Goal: Information Seeking & Learning: Learn about a topic

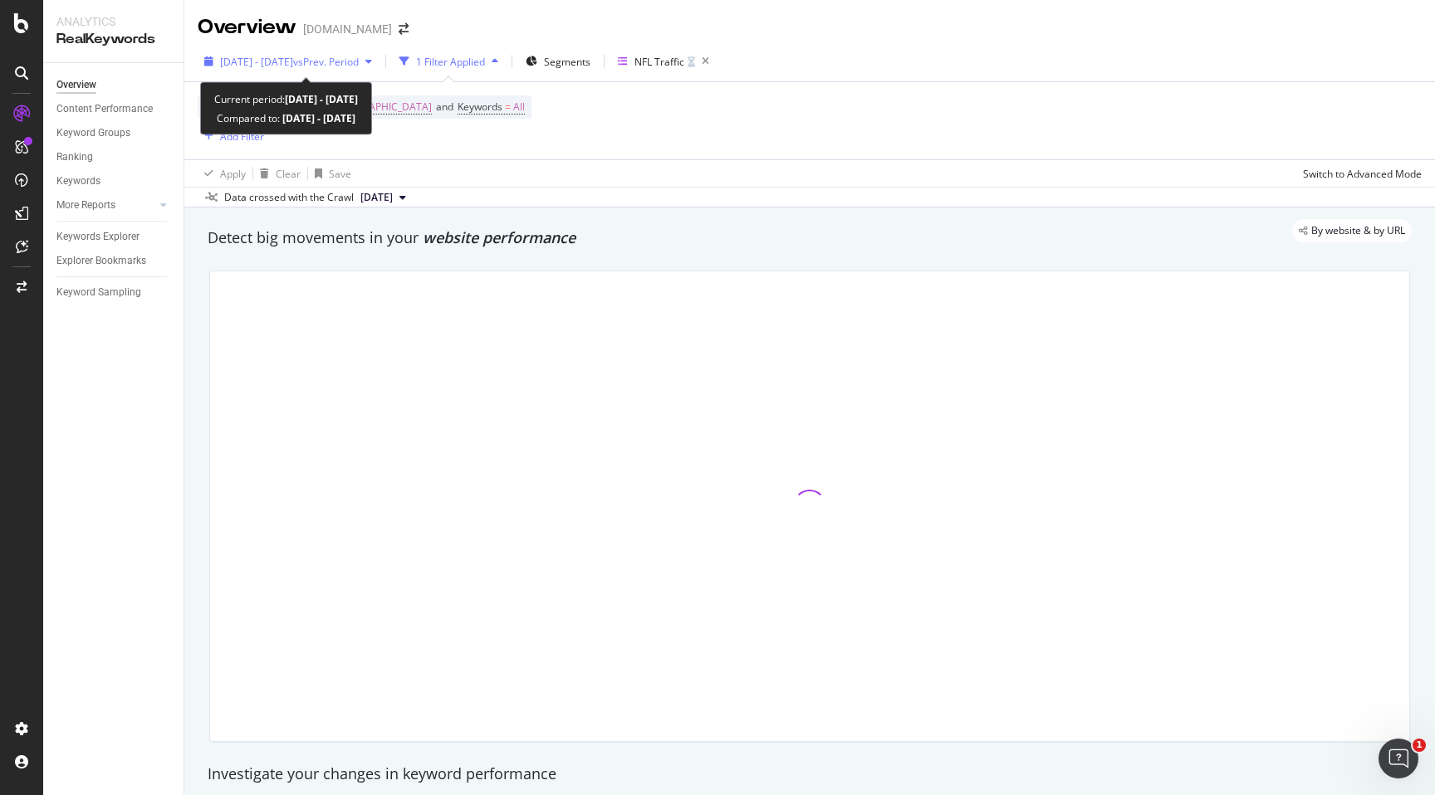
click at [372, 60] on icon "button" at bounding box center [368, 61] width 7 height 10
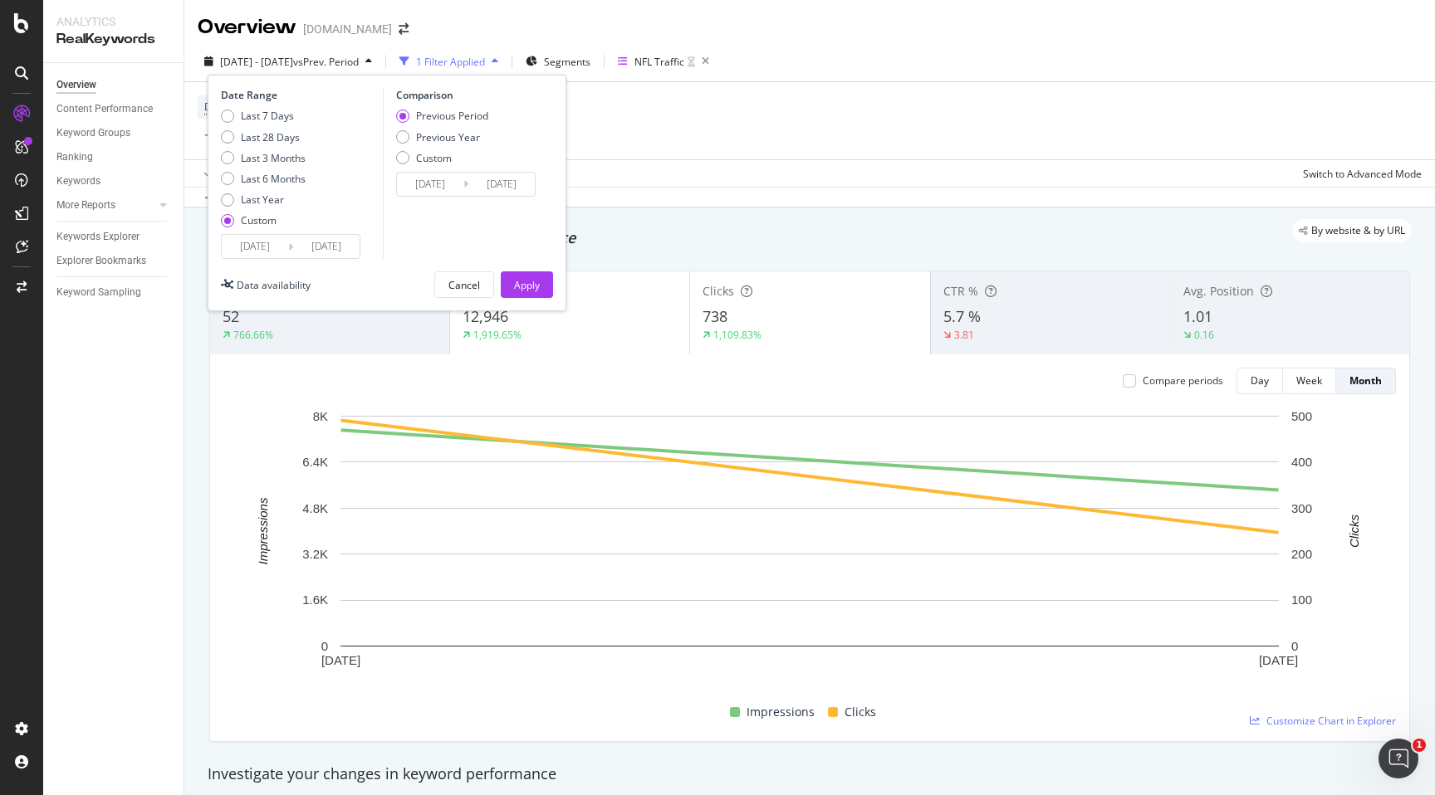
click at [664, 225] on div "By website & by URL" at bounding box center [801, 230] width 1221 height 23
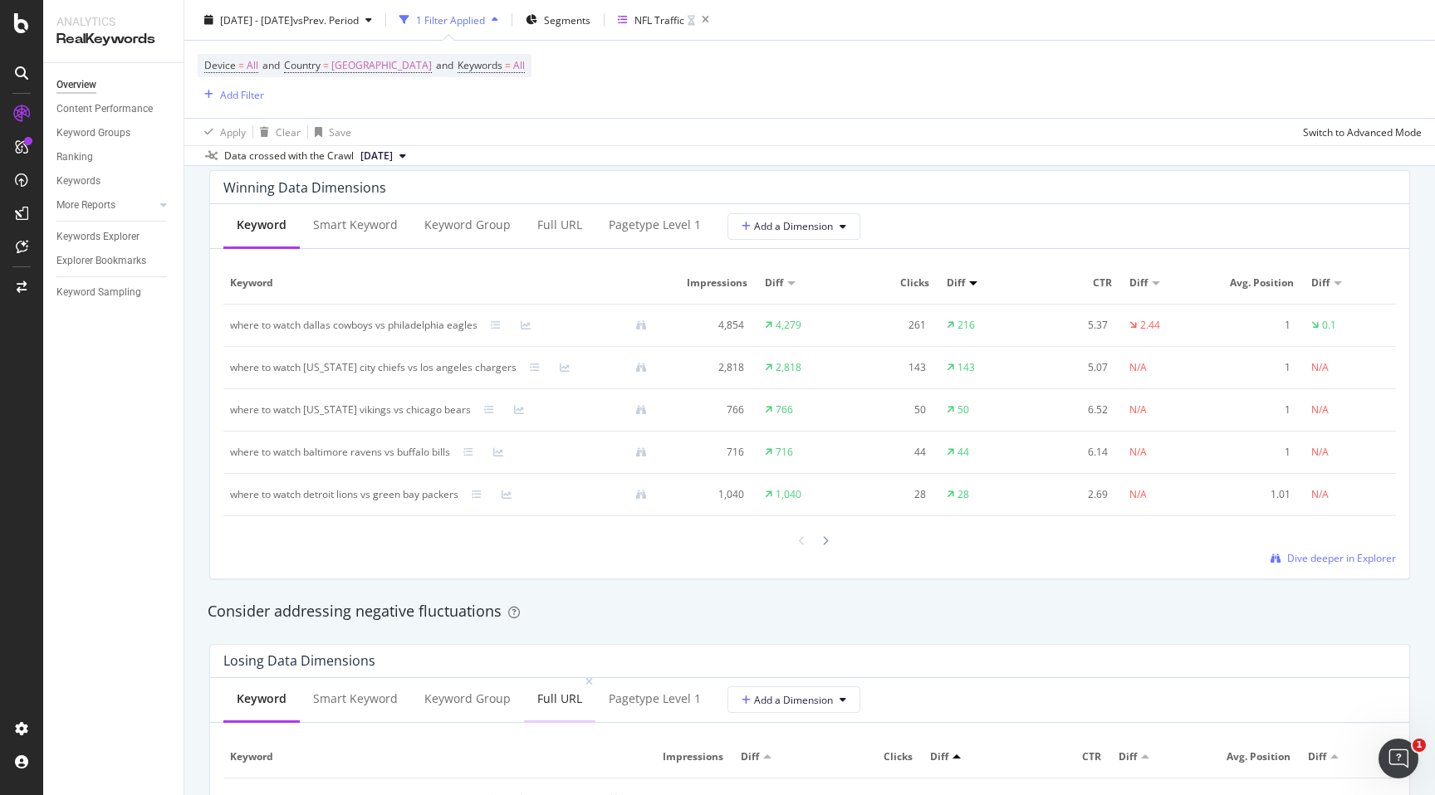
scroll to position [1468, 0]
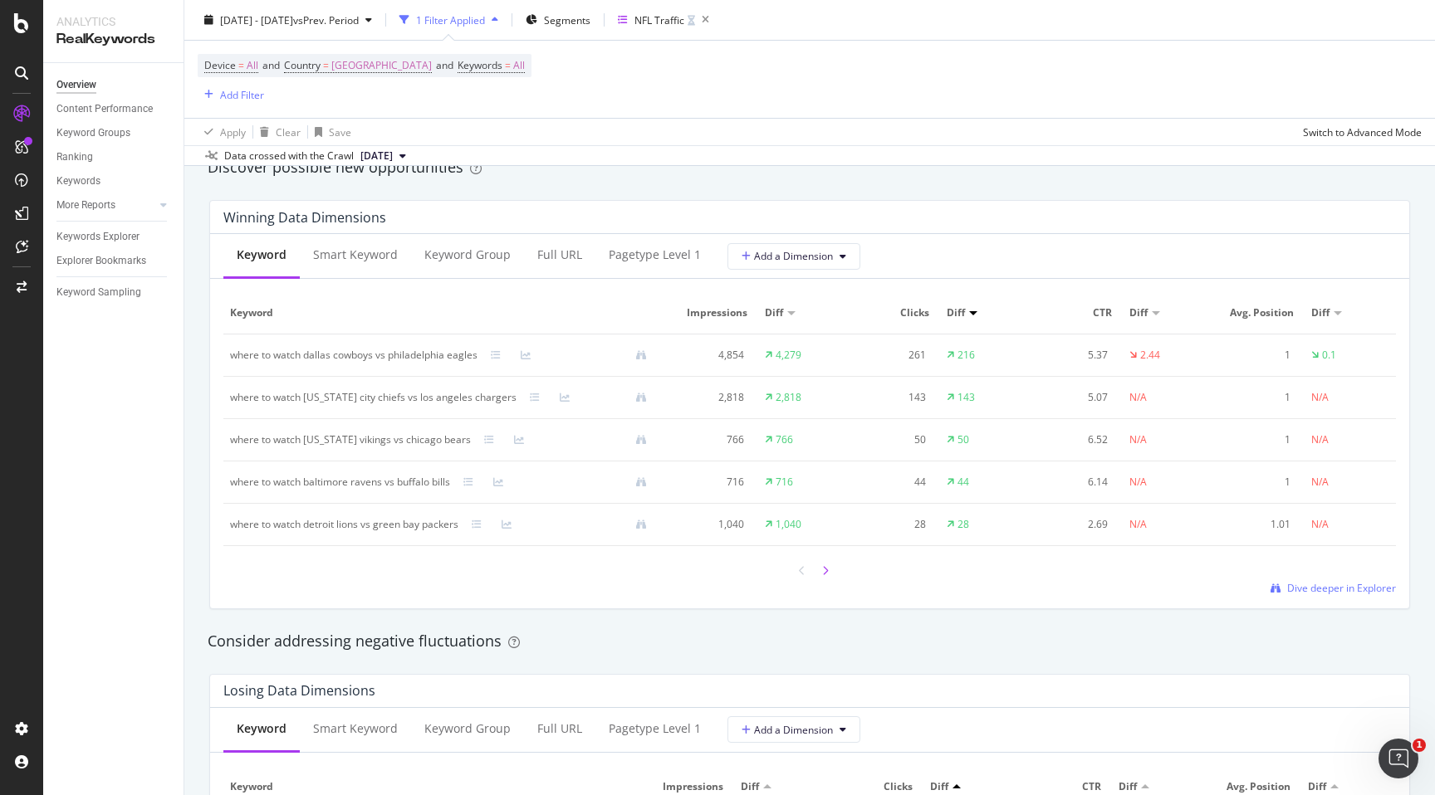
click at [826, 569] on icon at bounding box center [825, 571] width 7 height 10
click at [790, 575] on div at bounding box center [809, 571] width 46 height 22
click at [800, 563] on div at bounding box center [802, 571] width 15 height 22
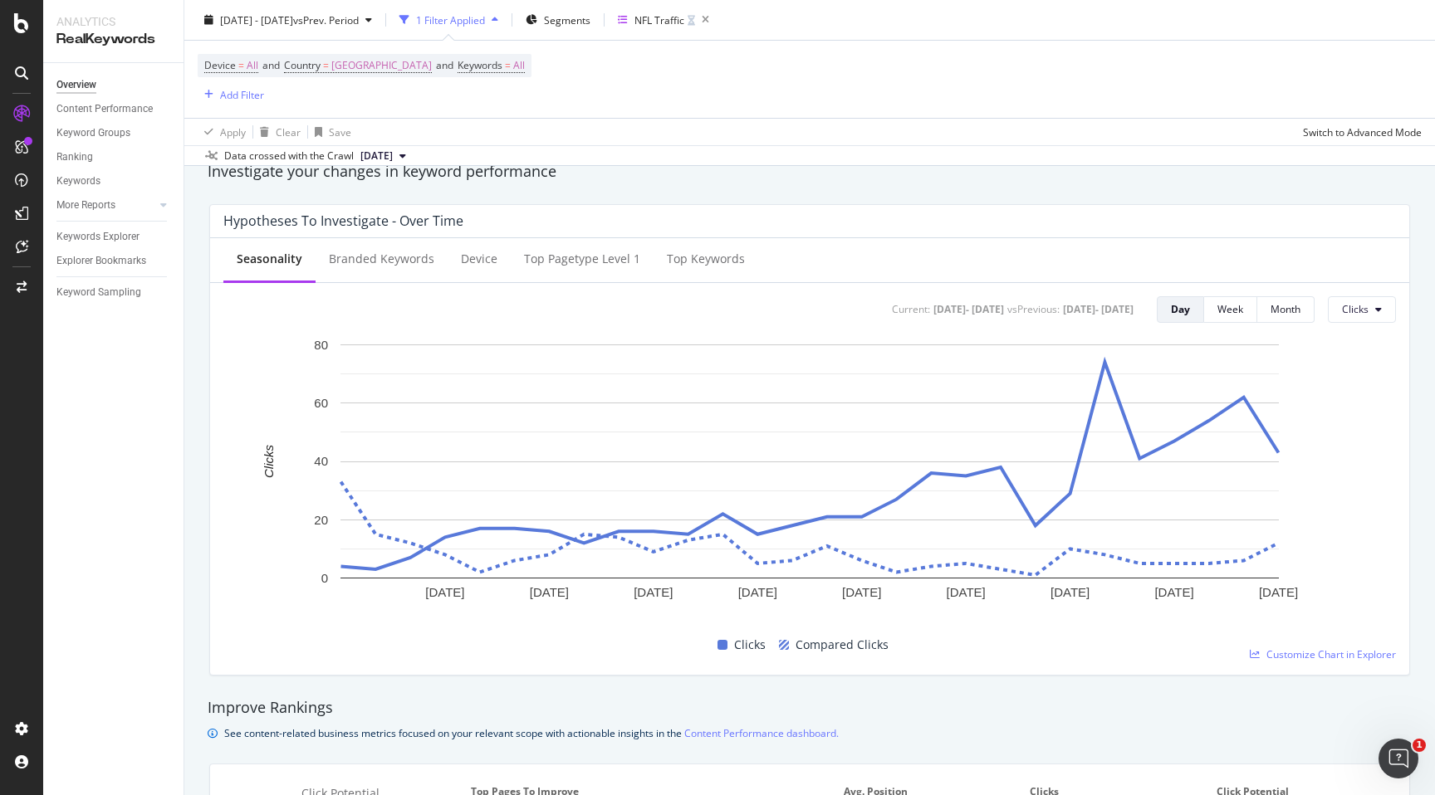
scroll to position [602, 0]
